Goal: Task Accomplishment & Management: Use online tool/utility

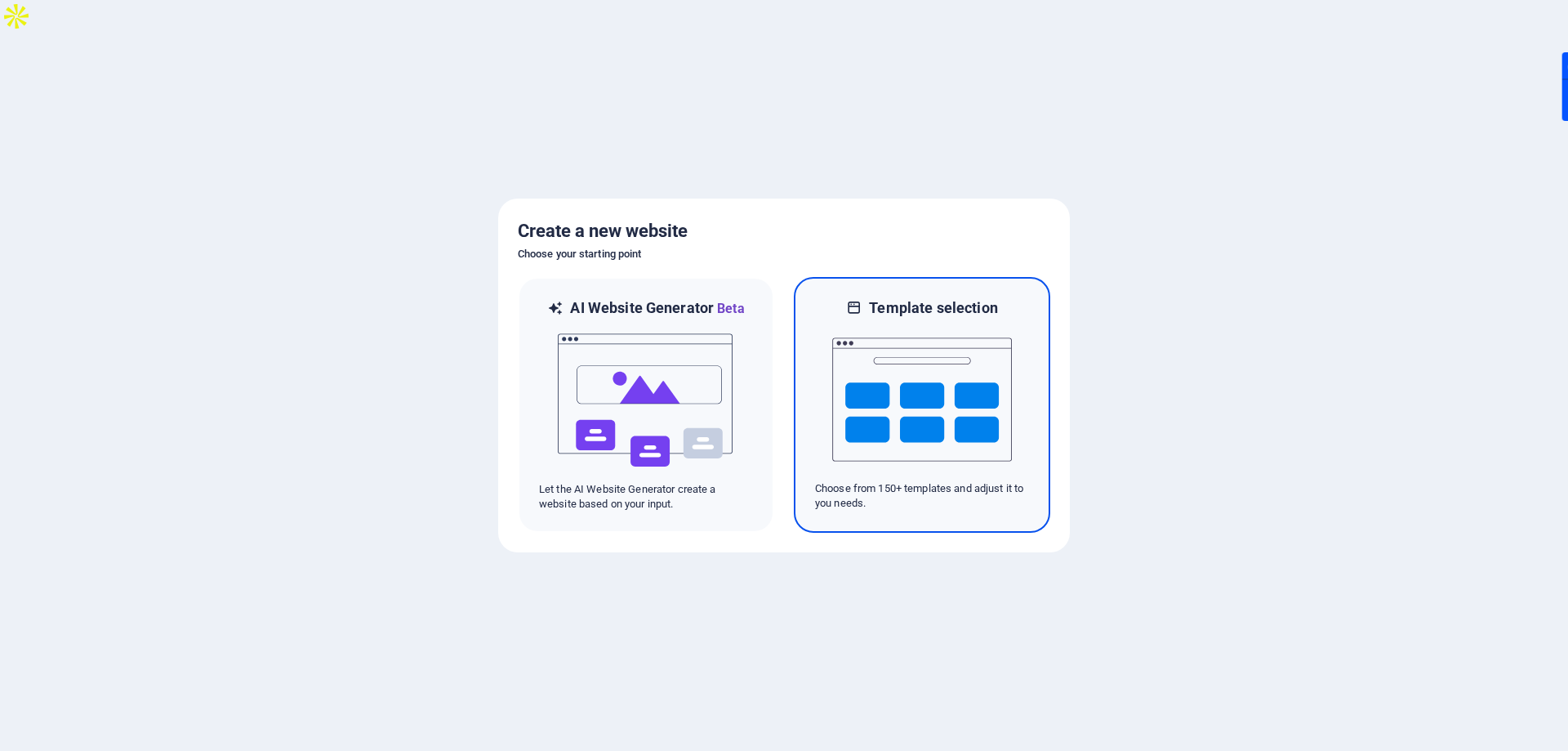
click at [927, 432] on img at bounding box center [922, 399] width 180 height 163
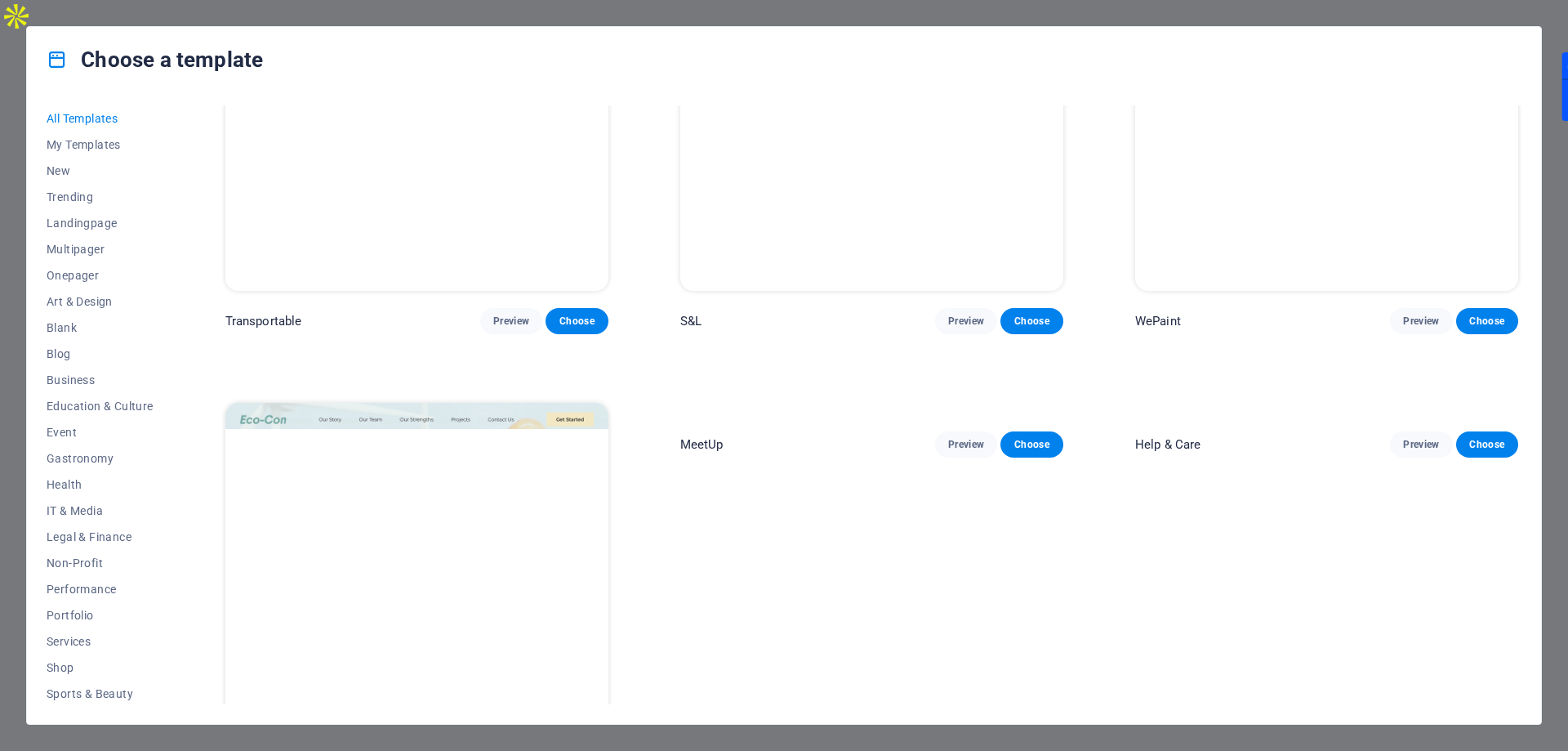
scroll to position [2206, 0]
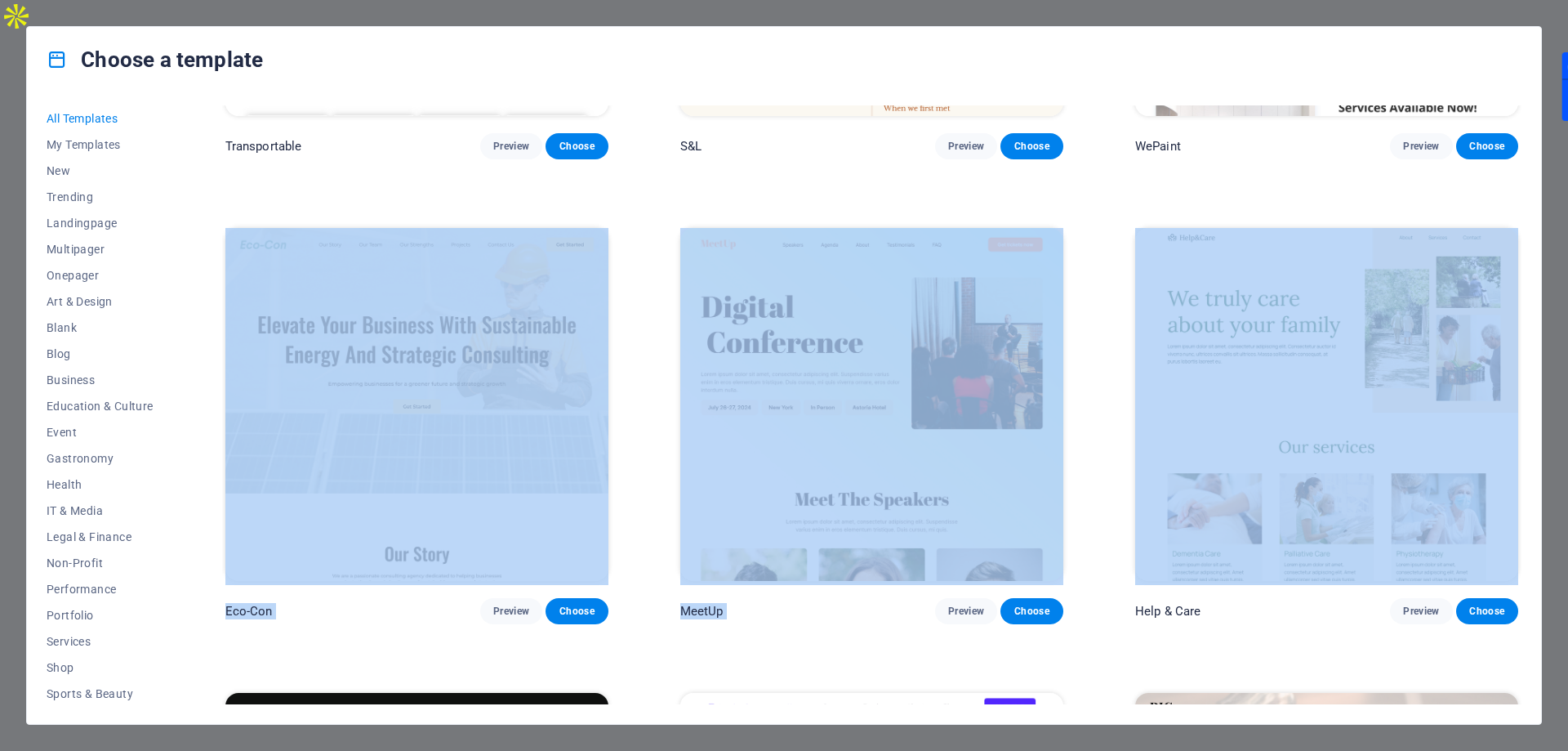
drag, startPoint x: 1517, startPoint y: 155, endPoint x: 1564, endPoint y: 542, distance: 389.8
click at [1564, 542] on div "Choose a template All Templates My Templates New Trending Landingpage Multipage…" at bounding box center [784, 376] width 1568 height 751
click at [1526, 425] on div "All Templates My Templates New Trending Landingpage Multipager Onepager Art & D…" at bounding box center [784, 408] width 1515 height 632
drag, startPoint x: 1522, startPoint y: 161, endPoint x: 1518, endPoint y: 220, distance: 59.1
click at [1518, 220] on div "All Templates My Templates New Trending Landingpage Multipager Onepager Art & D…" at bounding box center [784, 408] width 1515 height 632
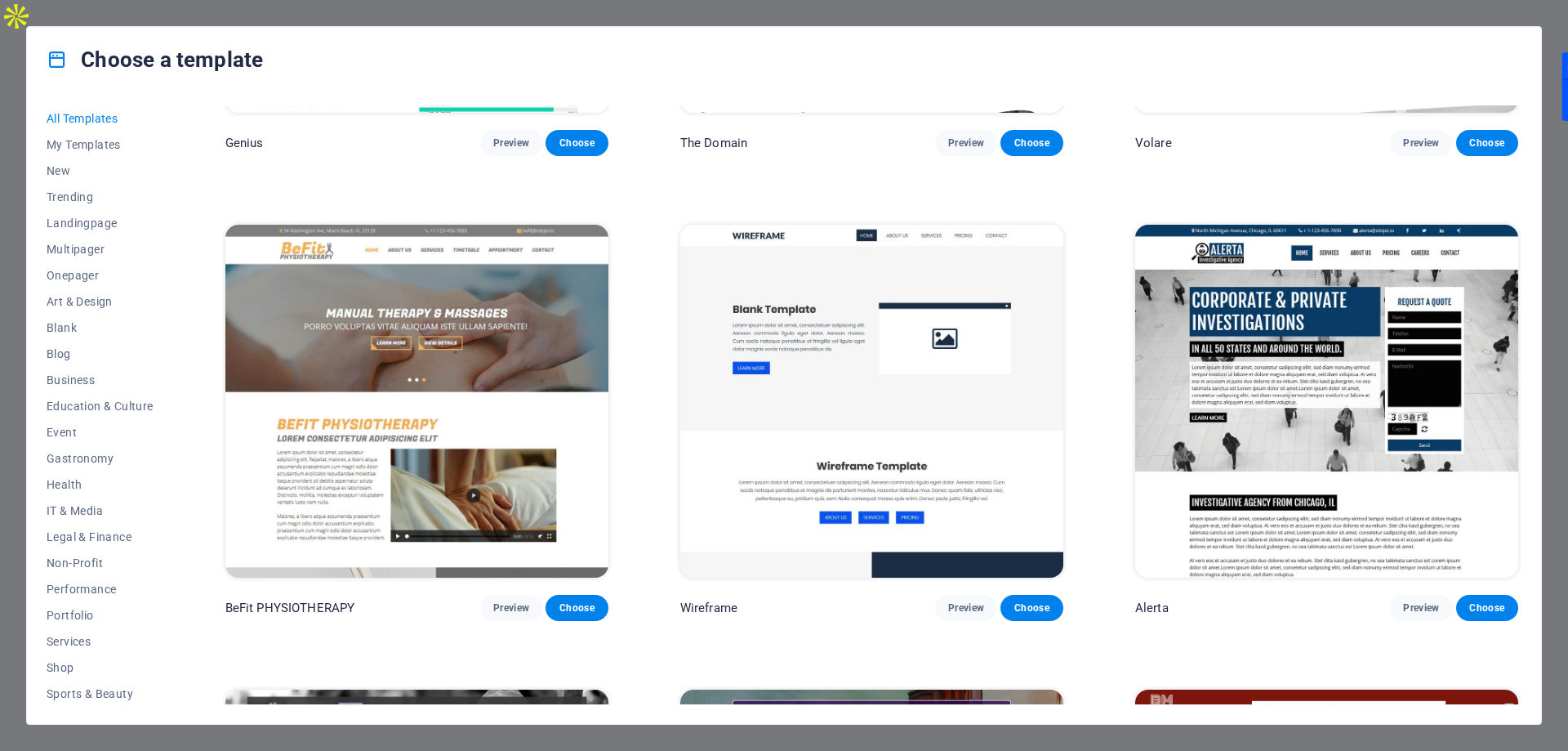
scroll to position [16406, 0]
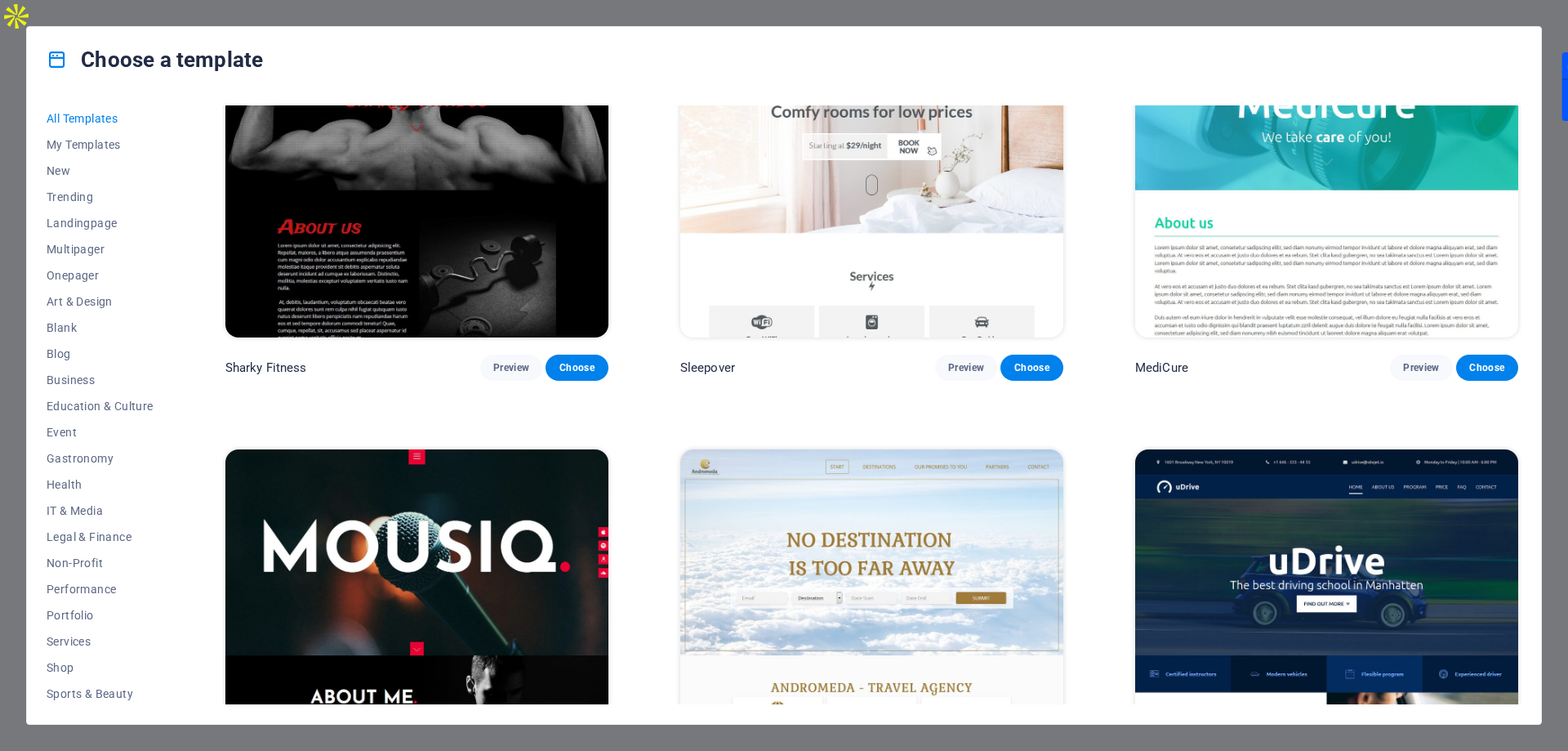
click at [827, 496] on img at bounding box center [872, 626] width 383 height 354
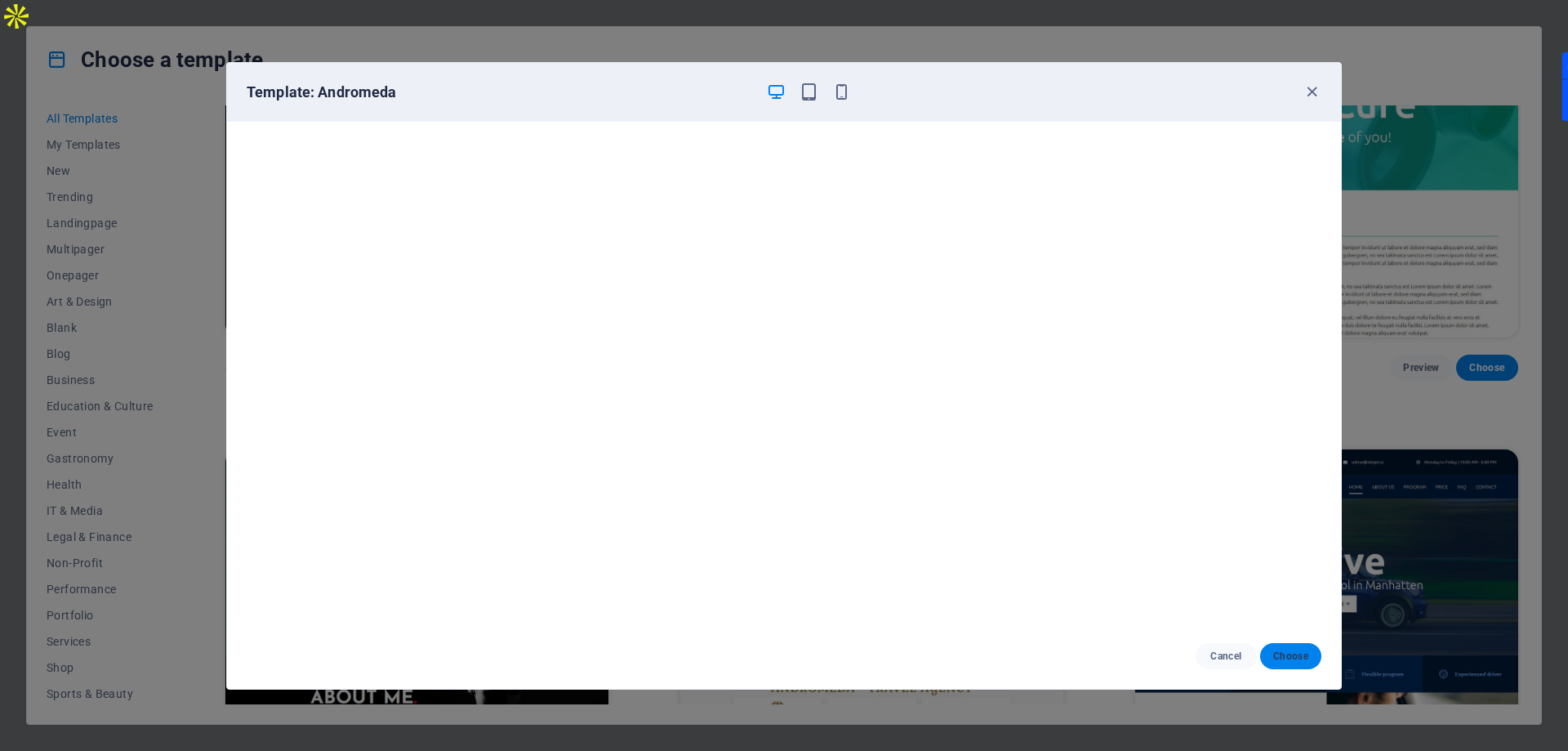
click at [1276, 662] on span "Choose" at bounding box center [1291, 656] width 35 height 13
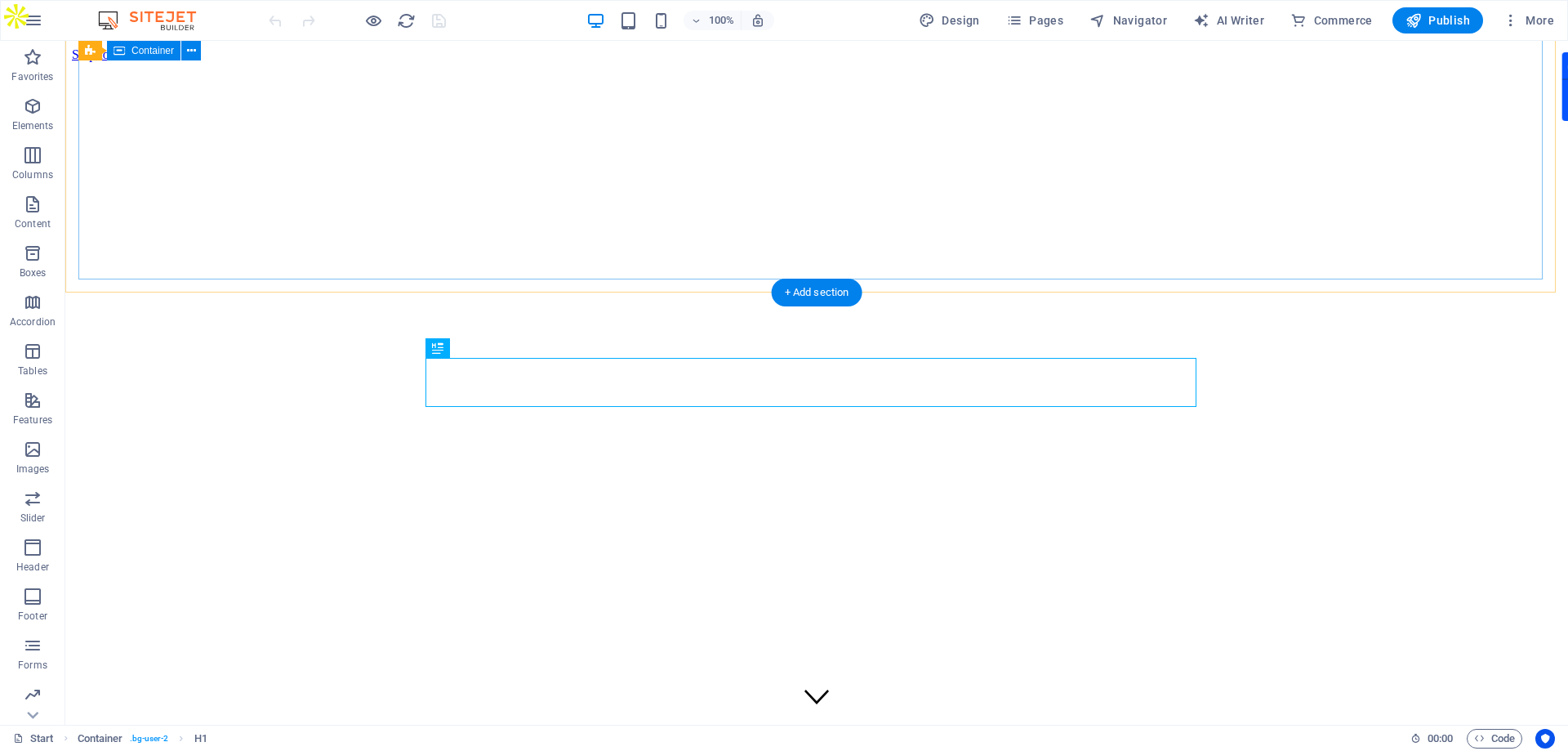
scroll to position [432, 0]
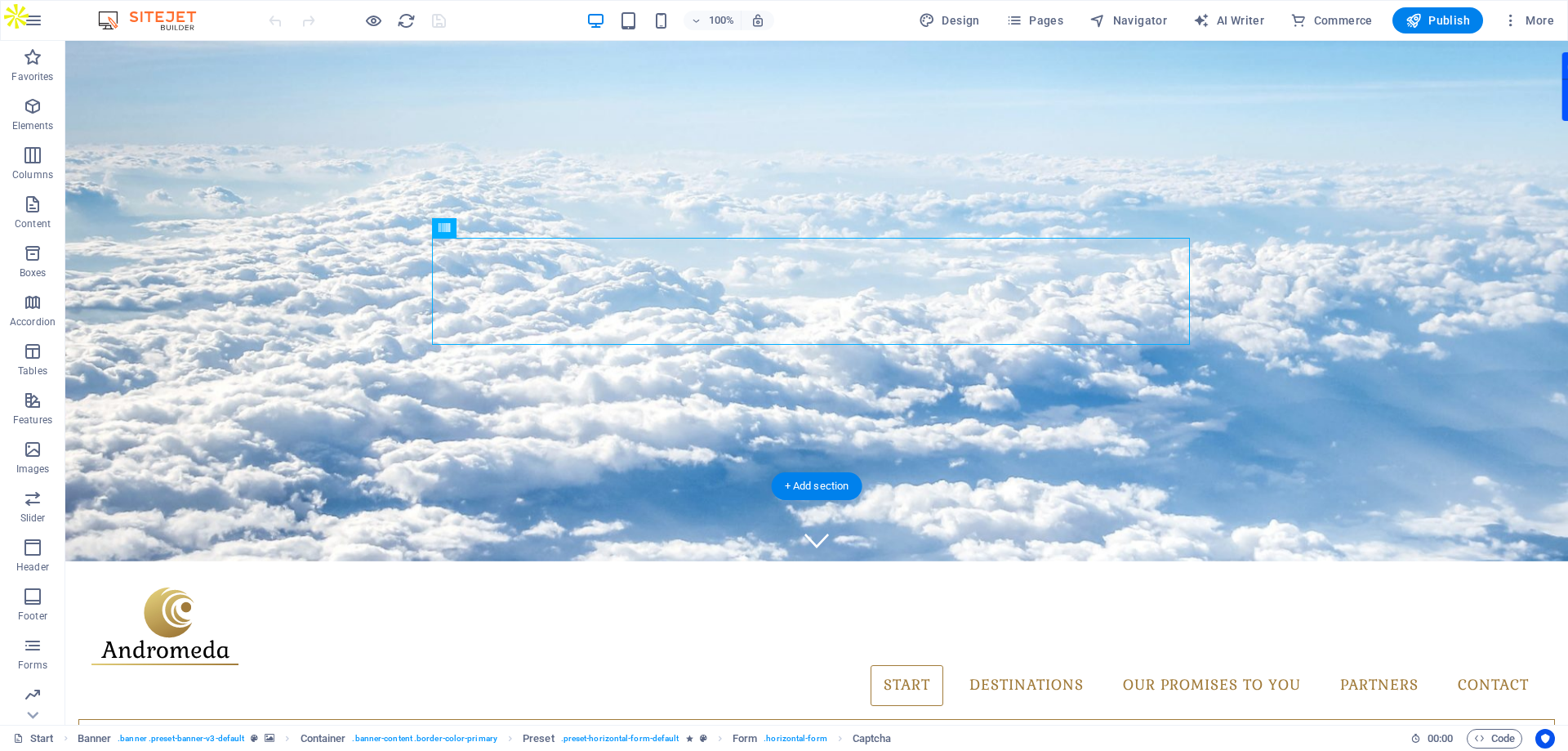
drag, startPoint x: 734, startPoint y: 101, endPoint x: 737, endPoint y: 117, distance: 16.3
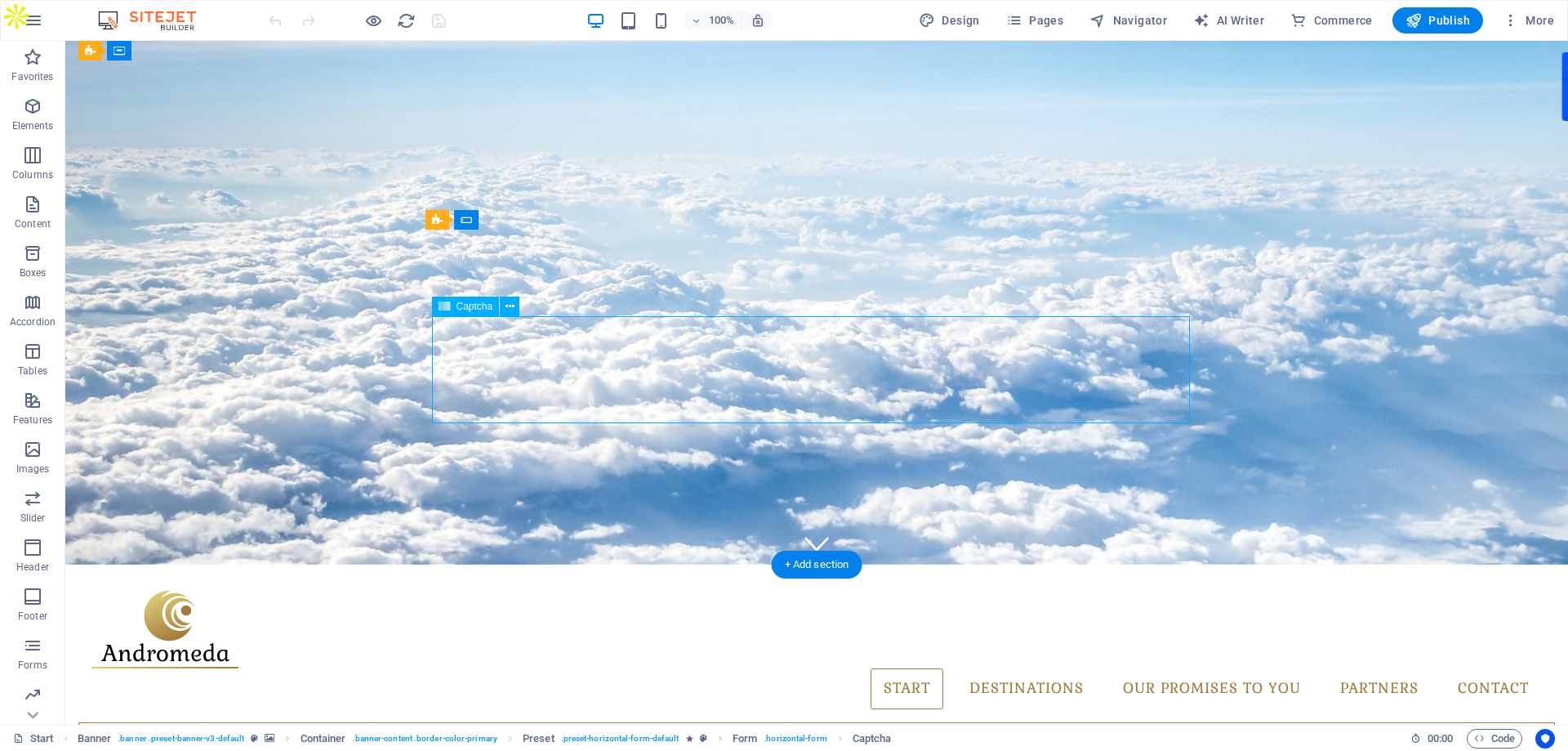
drag, startPoint x: 714, startPoint y: 336, endPoint x: 703, endPoint y: 361, distance: 27.3
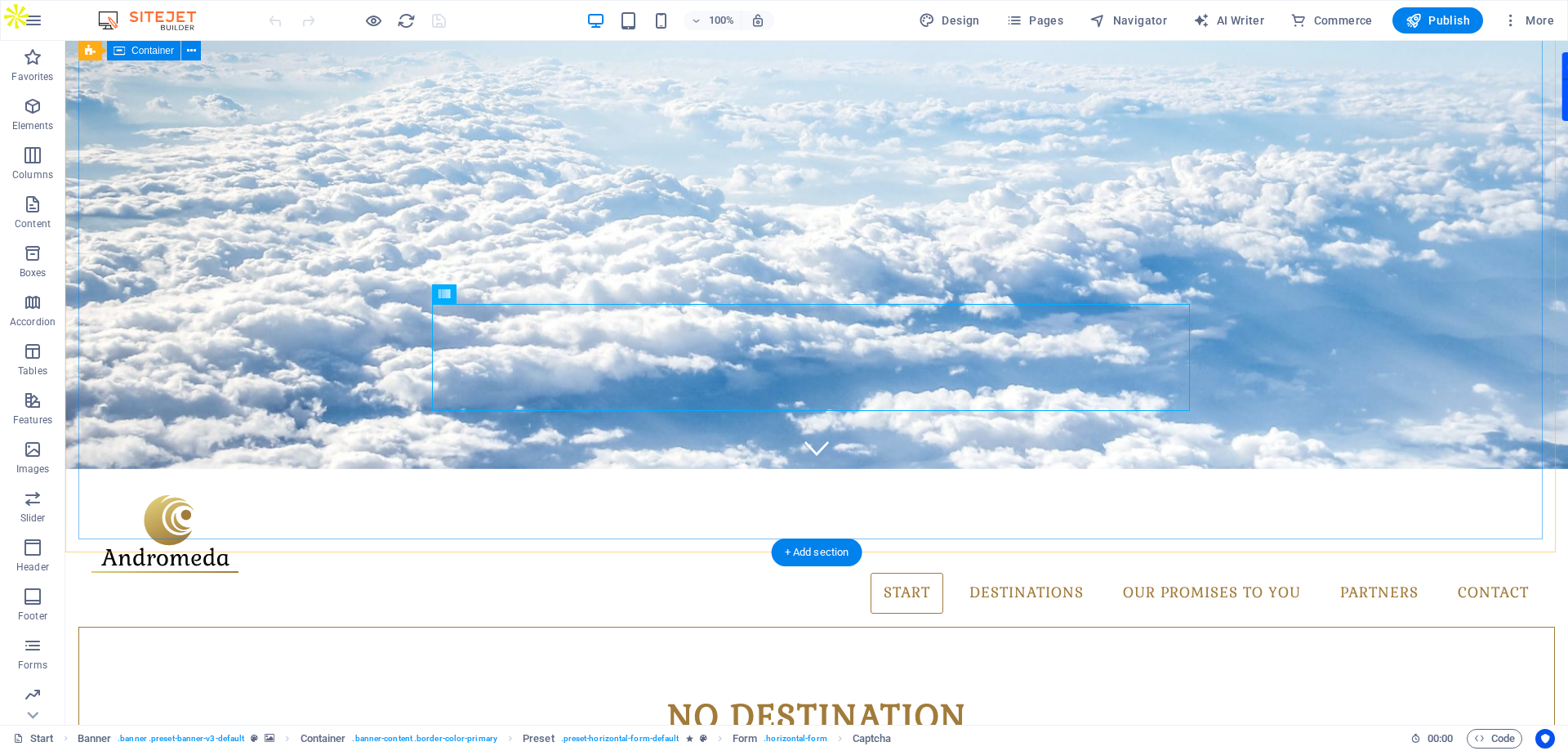
scroll to position [569, 0]
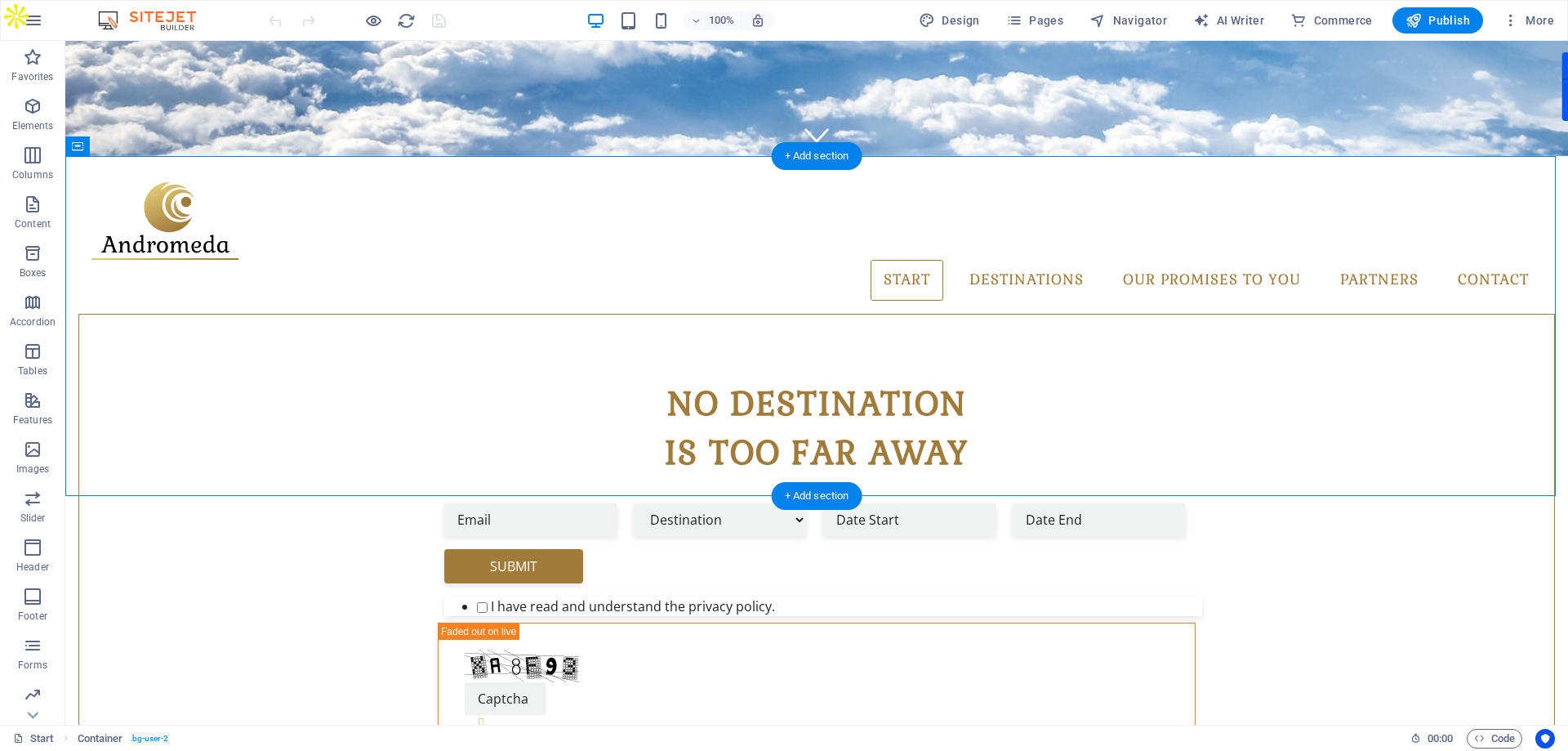
drag, startPoint x: 974, startPoint y: 324, endPoint x: 1064, endPoint y: 327, distance: 90.0
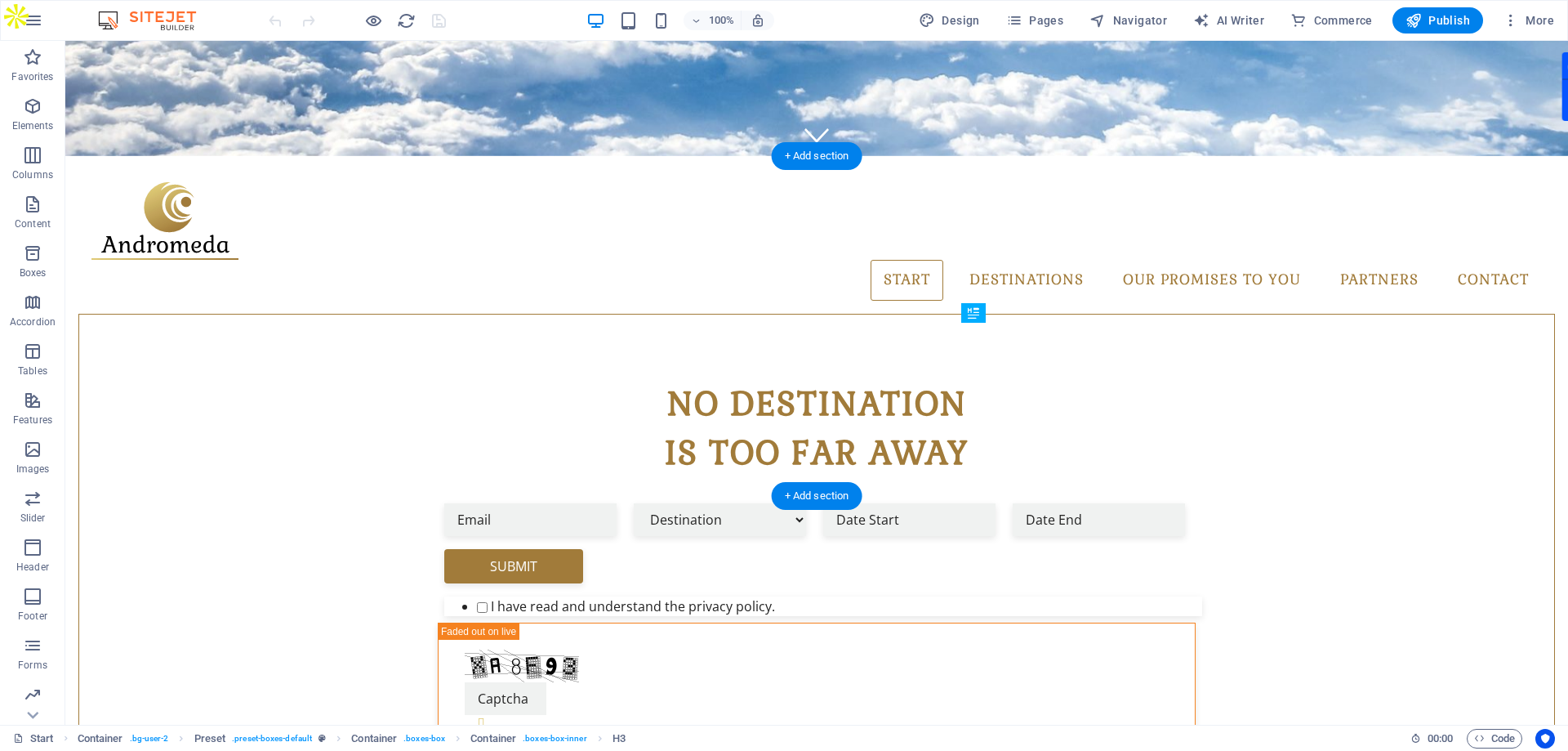
drag, startPoint x: 1067, startPoint y: 334, endPoint x: 1062, endPoint y: 372, distance: 38.3
drag, startPoint x: 1080, startPoint y: 384, endPoint x: 1082, endPoint y: 350, distance: 34.1
drag, startPoint x: 1078, startPoint y: 313, endPoint x: 1103, endPoint y: 328, distance: 29.2
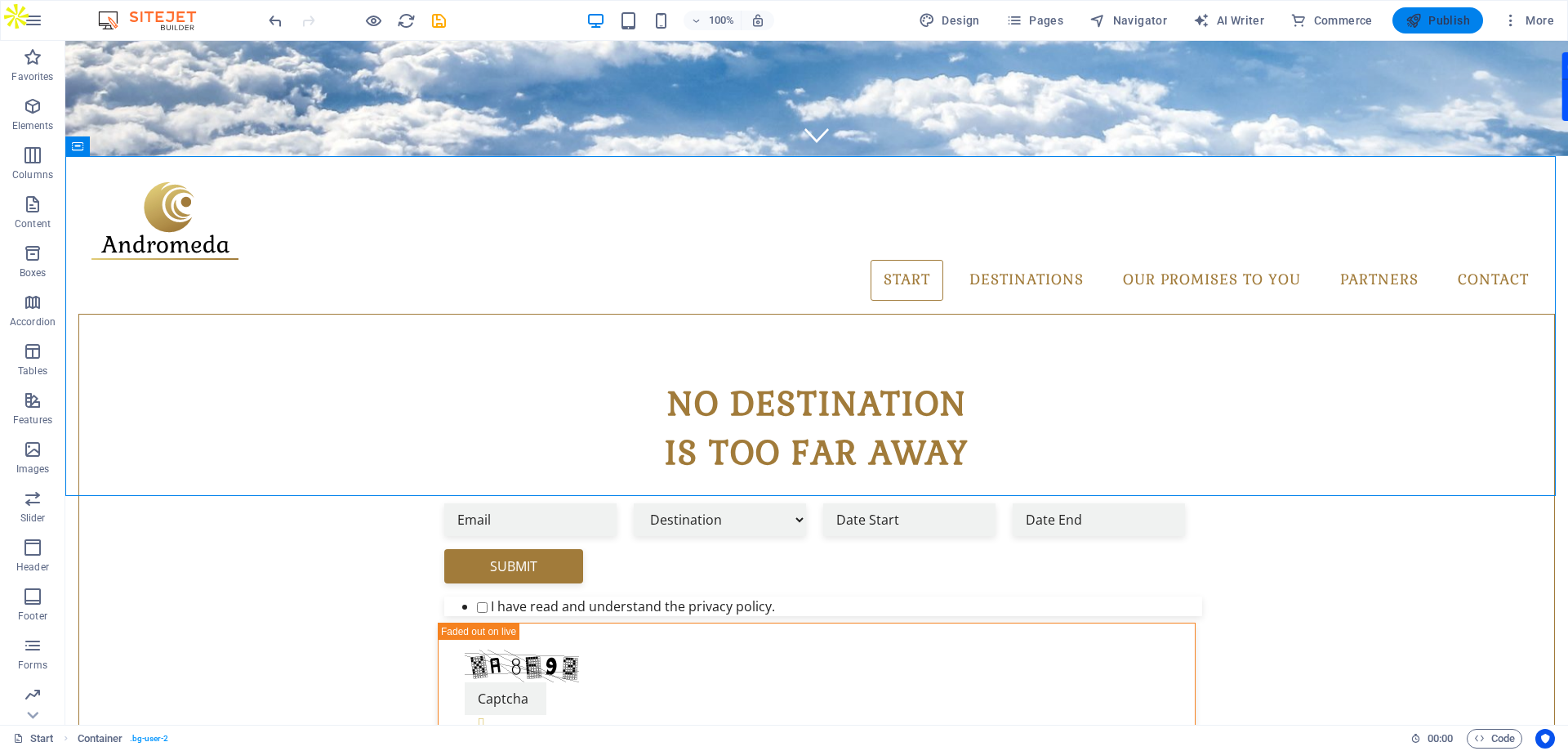
click at [1465, 16] on span "Publish" at bounding box center [1438, 20] width 65 height 16
checkbox input "false"
